Goal: Task Accomplishment & Management: Manage account settings

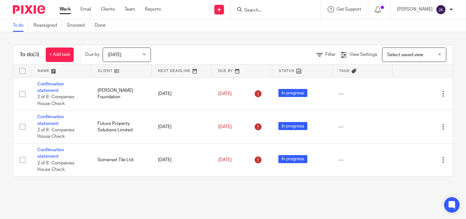
click at [274, 12] on input "Search" at bounding box center [272, 11] width 58 height 6
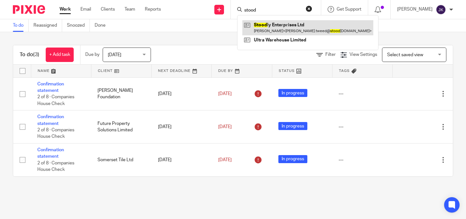
type input "stood"
click at [283, 27] on link at bounding box center [307, 27] width 131 height 15
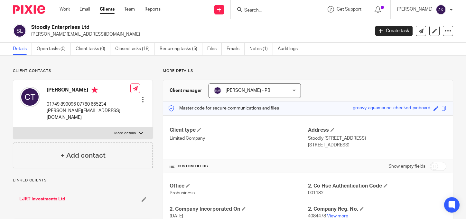
click at [264, 11] on input "Search" at bounding box center [272, 11] width 58 height 6
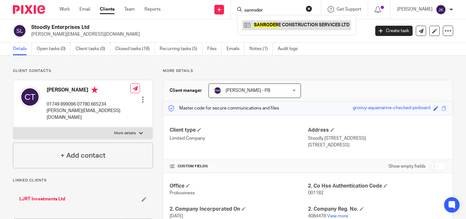
type input "sanroder"
click at [273, 26] on link at bounding box center [296, 25] width 109 height 10
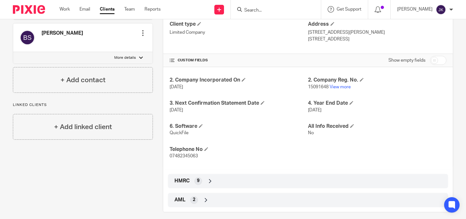
scroll to position [112, 0]
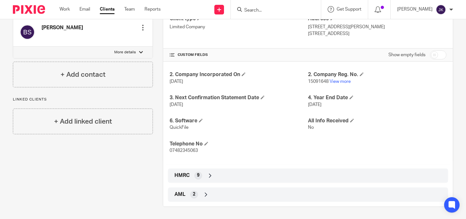
click at [433, 52] on input "checkbox" at bounding box center [438, 54] width 16 height 9
checkbox input "true"
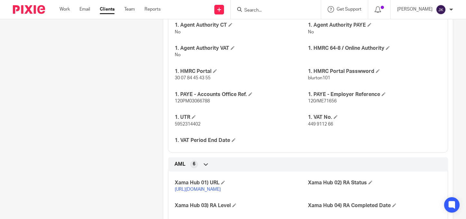
scroll to position [382, 0]
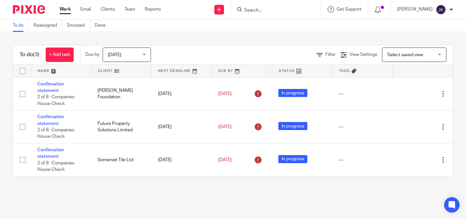
click at [280, 14] on div at bounding box center [276, 9] width 90 height 19
click at [258, 12] on input "Search" at bounding box center [272, 11] width 58 height 6
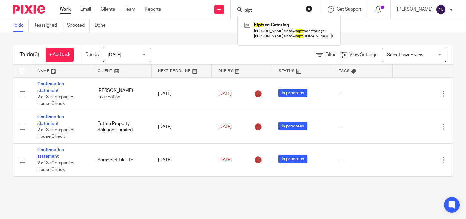
type input "pipt"
click at [256, 40] on div "Pipt ree Catering Richard Perry < info@ pipt reecatering > Alice Perry < info@ …" at bounding box center [289, 30] width 104 height 30
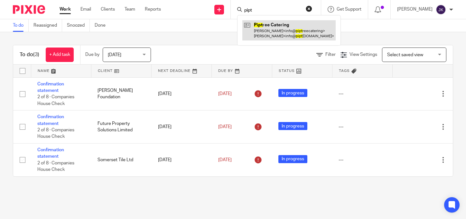
click at [257, 33] on link at bounding box center [288, 30] width 93 height 20
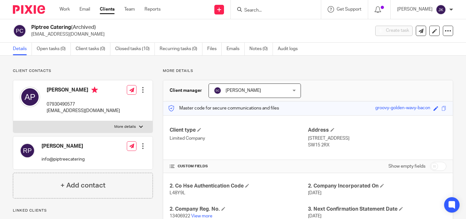
click at [256, 13] on input "Search" at bounding box center [272, 11] width 58 height 6
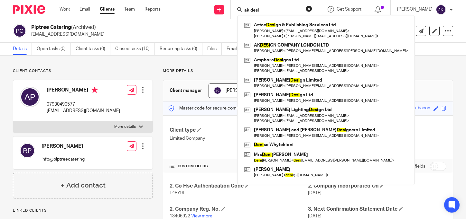
type input "ak desi"
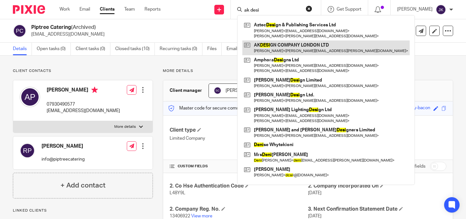
click at [302, 48] on link at bounding box center [325, 48] width 167 height 15
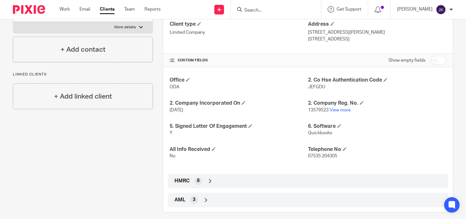
scroll to position [112, 0]
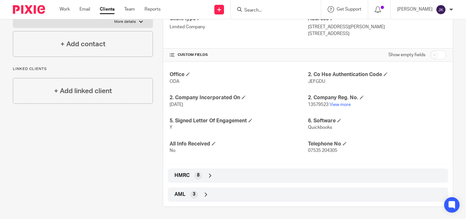
click at [436, 52] on input "checkbox" at bounding box center [438, 54] width 16 height 9
checkbox input "true"
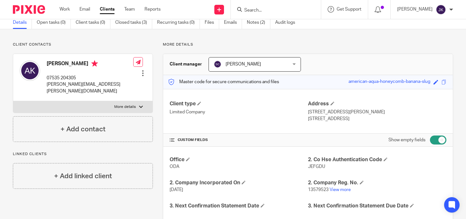
scroll to position [0, 0]
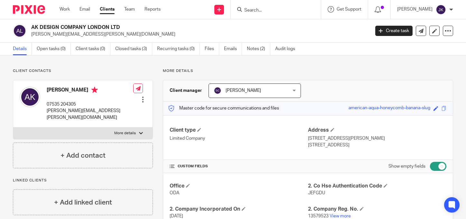
click at [247, 14] on div at bounding box center [276, 9] width 90 height 19
click at [246, 11] on input "Search" at bounding box center [272, 11] width 58 height 6
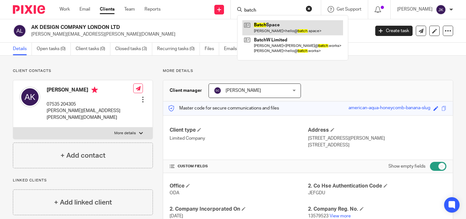
type input "batch"
click at [264, 20] on link at bounding box center [292, 27] width 101 height 15
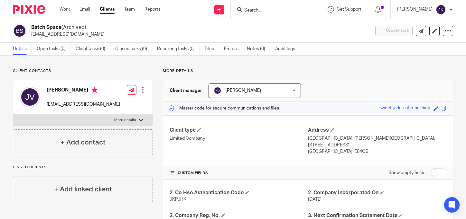
click at [279, 11] on input "Search" at bounding box center [272, 11] width 58 height 6
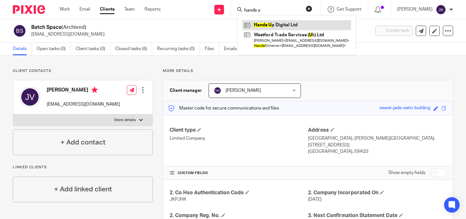
type input "hands u"
click at [282, 22] on link at bounding box center [296, 25] width 109 height 10
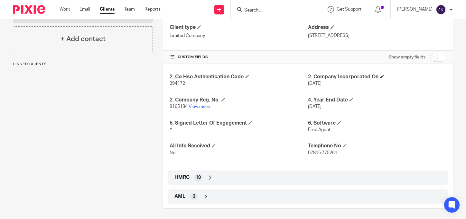
scroll to position [105, 0]
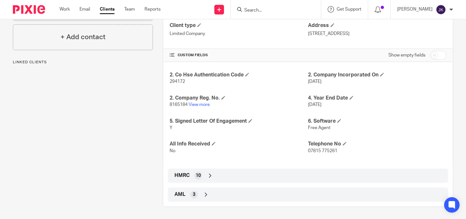
click at [433, 54] on input "checkbox" at bounding box center [438, 55] width 16 height 9
checkbox input "true"
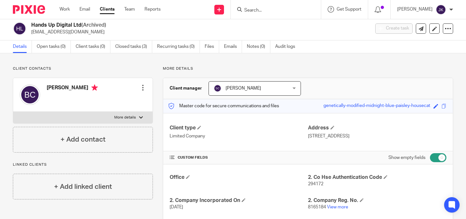
scroll to position [0, 0]
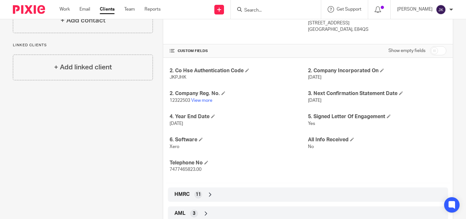
scroll to position [102, 0]
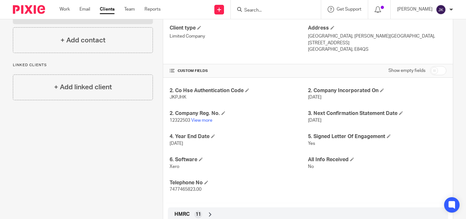
click at [430, 66] on input "checkbox" at bounding box center [438, 70] width 16 height 9
checkbox input "true"
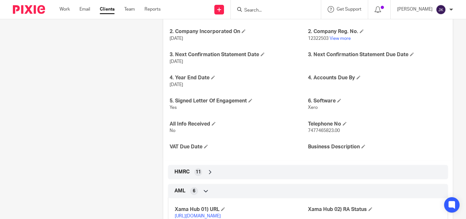
scroll to position [199, 0]
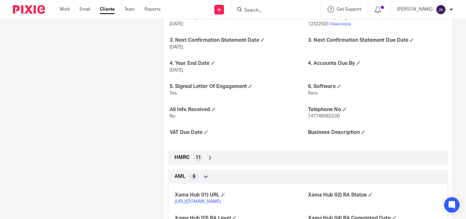
click at [312, 152] on div "HMRC 11" at bounding box center [308, 157] width 270 height 11
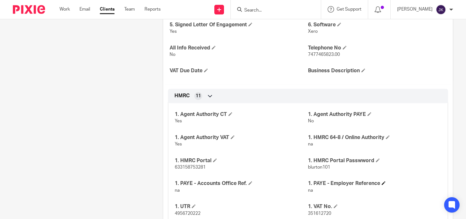
scroll to position [327, 0]
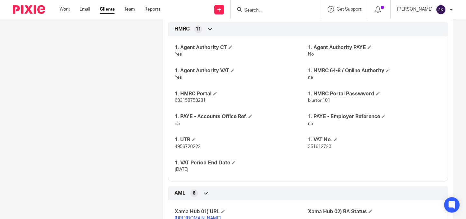
click at [279, 12] on input "Search" at bounding box center [272, 11] width 58 height 6
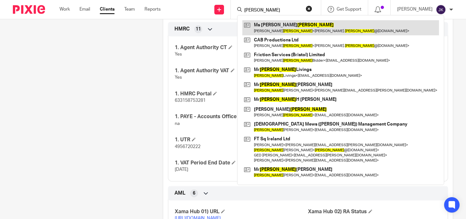
type input "[PERSON_NAME]"
click at [277, 31] on link at bounding box center [340, 27] width 196 height 15
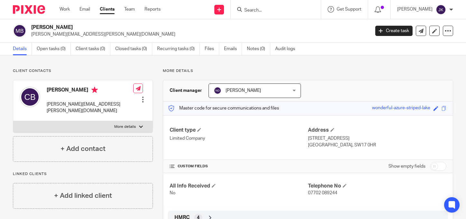
click at [70, 33] on p "[PERSON_NAME][EMAIL_ADDRESS][PERSON_NAME][DOMAIN_NAME]" at bounding box center [198, 34] width 334 height 6
click at [248, 9] on input "Search" at bounding box center [272, 11] width 58 height 6
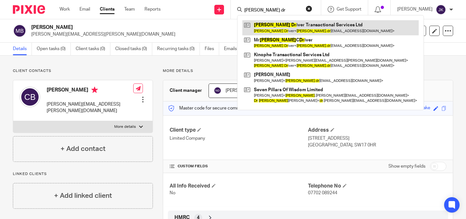
type input "[PERSON_NAME] dr"
click at [260, 31] on link at bounding box center [330, 27] width 176 height 15
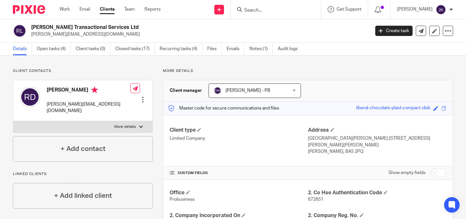
click at [63, 26] on h2 "[PERSON_NAME] Transactional Services Ltd" at bounding box center [164, 27] width 267 height 7
click at [41, 27] on h2 "[PERSON_NAME] Transactional Services Ltd" at bounding box center [164, 27] width 267 height 7
drag, startPoint x: 139, startPoint y: 28, endPoint x: 32, endPoint y: 25, distance: 106.8
click at [32, 25] on h2 "[PERSON_NAME] Transactional Services Ltd" at bounding box center [164, 27] width 267 height 7
copy h2 "[PERSON_NAME] Transactional Services Ltd"
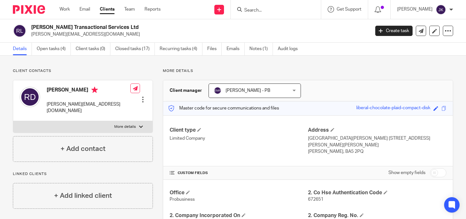
click at [278, 11] on input "Search" at bounding box center [272, 11] width 58 height 6
click at [263, 9] on input "p4" at bounding box center [272, 11] width 58 height 6
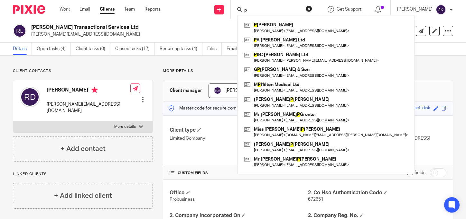
type input "p"
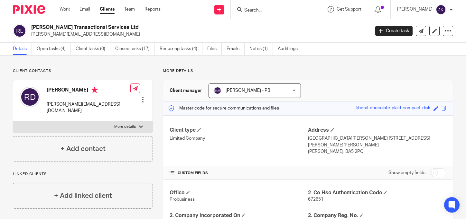
click at [450, 11] on div at bounding box center [451, 10] width 4 height 4
click at [276, 11] on input "Search" at bounding box center [272, 11] width 58 height 6
type input "p"
click at [449, 8] on div "Johanne Kassardjian" at bounding box center [425, 10] width 56 height 10
click at [426, 47] on li "Logout" at bounding box center [428, 44] width 42 height 9
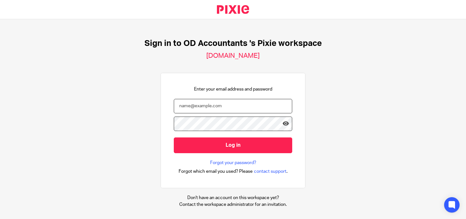
click at [261, 101] on input "email" at bounding box center [233, 106] width 118 height 14
type input "[PERSON_NAME][EMAIL_ADDRESS][DOMAIN_NAME]"
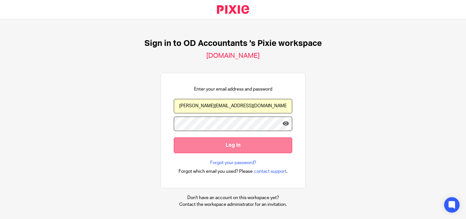
click at [233, 140] on input "Log in" at bounding box center [233, 146] width 118 height 16
